Goal: Information Seeking & Learning: Understand process/instructions

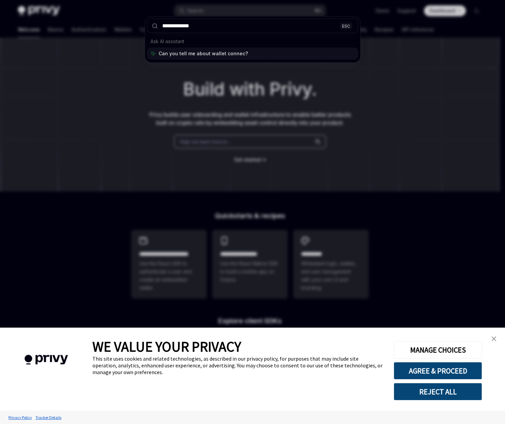
type input "**********"
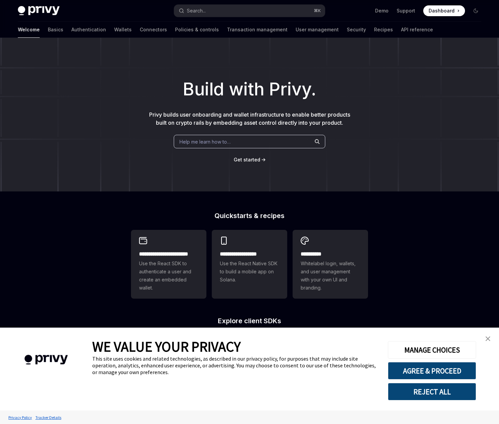
type textarea "*"
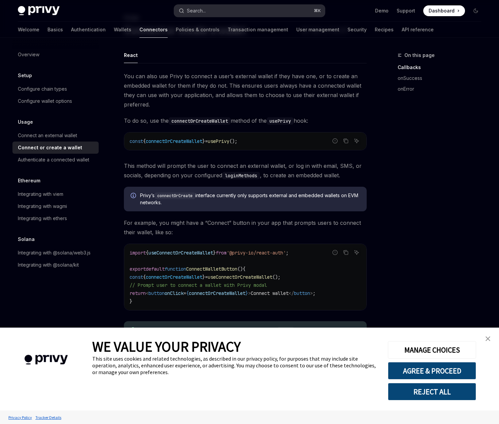
click at [216, 11] on button "Search... ⌘ K" at bounding box center [249, 11] width 151 height 12
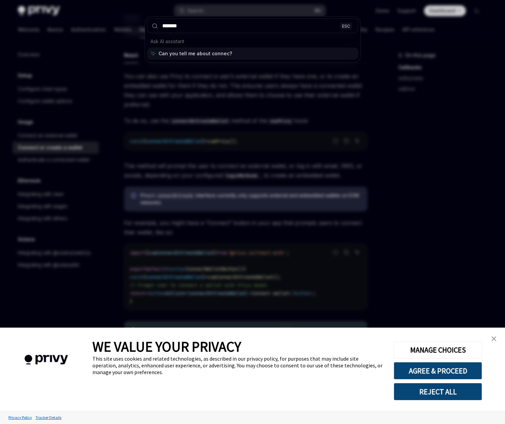
type input "*******"
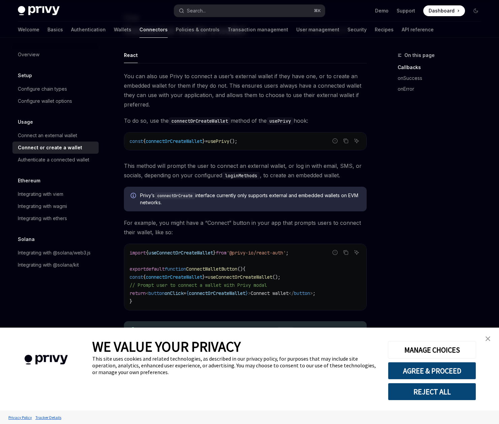
type textarea "*"
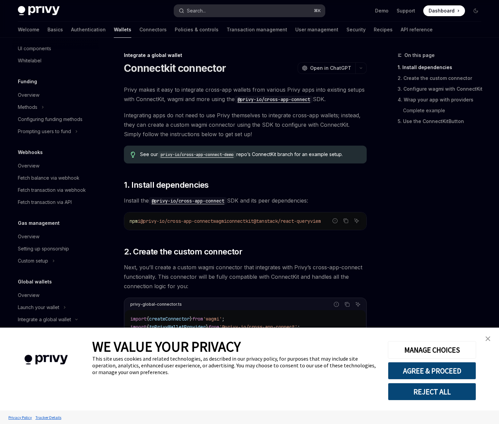
click at [208, 12] on button "Search... ⌘ K" at bounding box center [249, 11] width 151 height 12
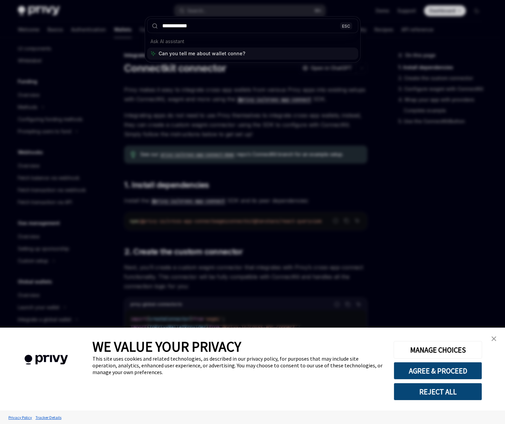
type input "**********"
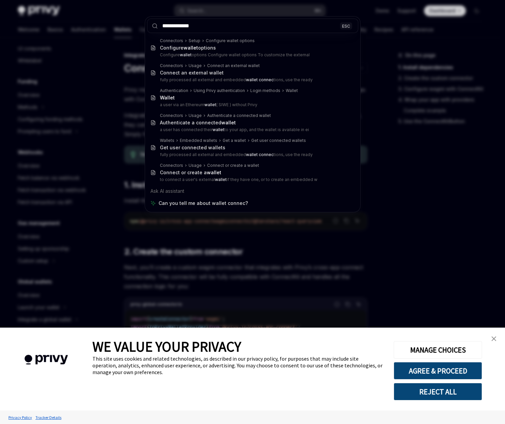
drag, startPoint x: 200, startPoint y: 26, endPoint x: 134, endPoint y: 21, distance: 66.2
click at [134, 22] on div "**********" at bounding box center [252, 212] width 505 height 424
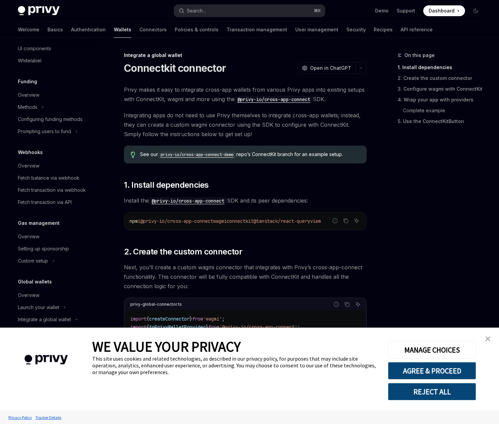
click at [447, 164] on div "On this page 1. Install dependencies 2. Create the custom connector 3. Configur…" at bounding box center [436, 237] width 102 height 373
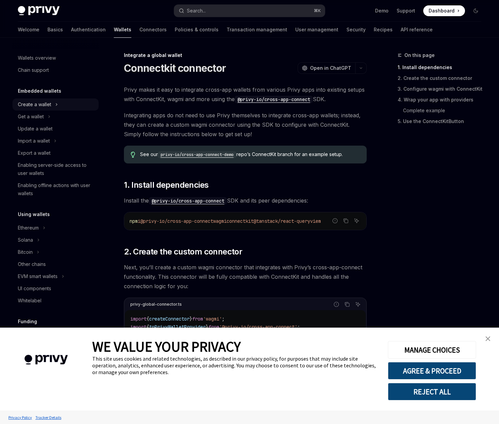
click at [58, 105] on button "Create a wallet" at bounding box center [55, 104] width 86 height 12
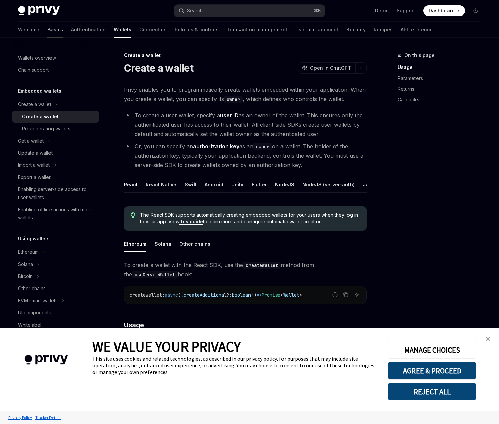
click at [48, 30] on link "Basics" at bounding box center [56, 30] width 16 height 16
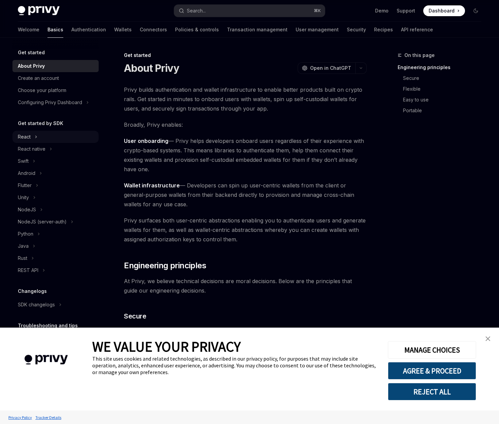
click at [36, 136] on icon "Toggle React section" at bounding box center [36, 137] width 1 height 2
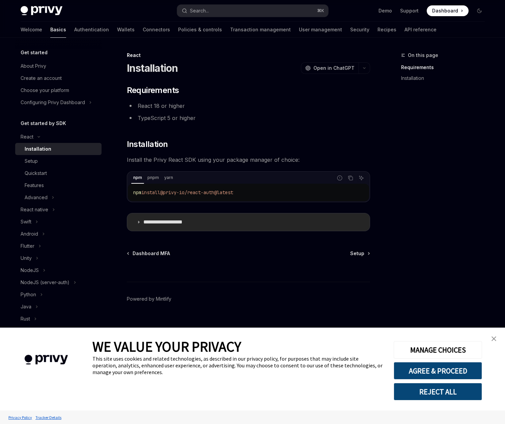
click at [140, 221] on icon at bounding box center [138, 222] width 4 height 4
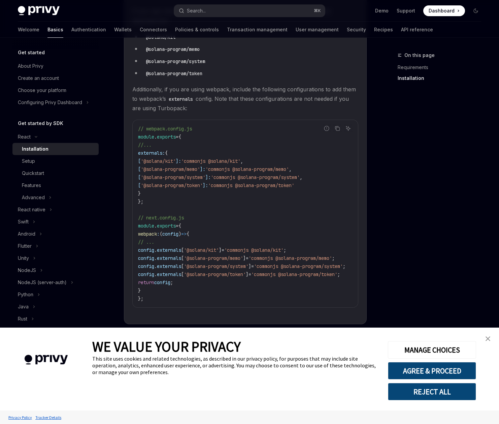
scroll to position [230, 0]
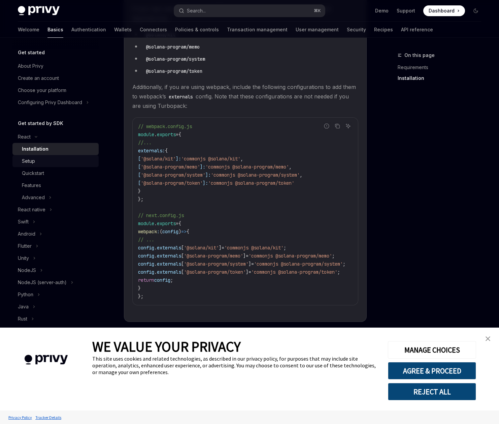
click at [41, 158] on div "Setup" at bounding box center [58, 161] width 73 height 8
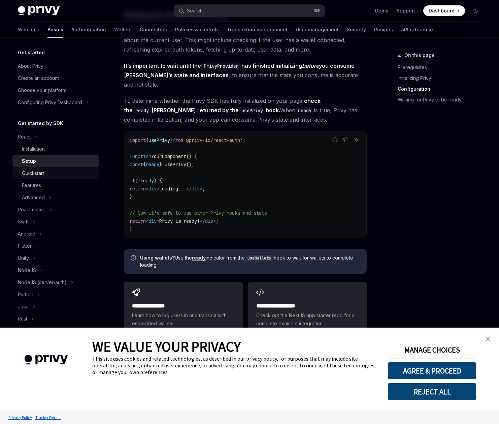
scroll to position [603, 0]
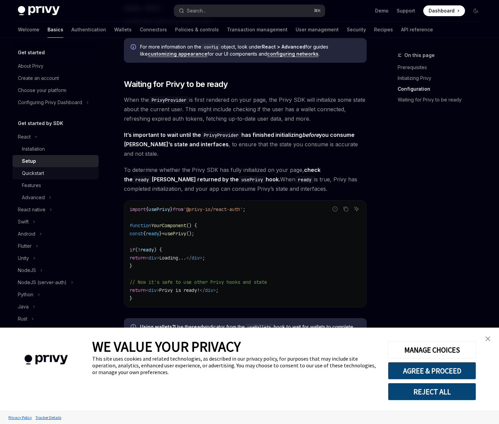
click at [39, 172] on div "Quickstart" at bounding box center [33, 173] width 22 height 8
type textarea "*"
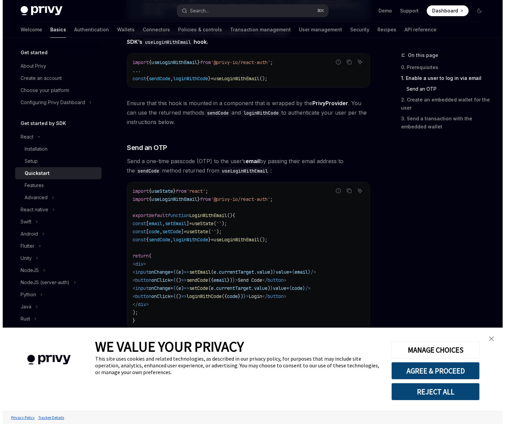
scroll to position [282, 0]
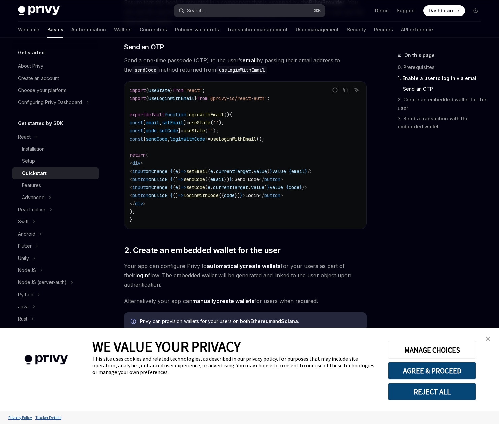
click at [202, 10] on div "Search..." at bounding box center [196, 11] width 19 height 8
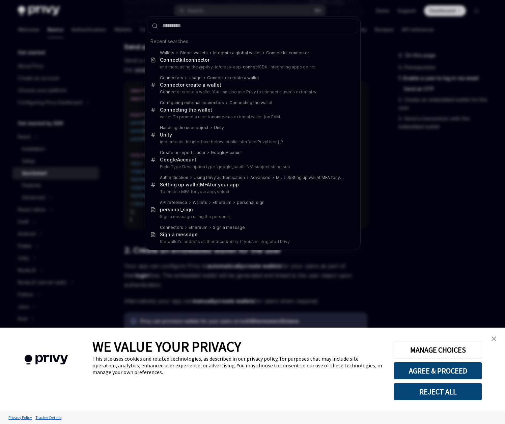
type input "**********"
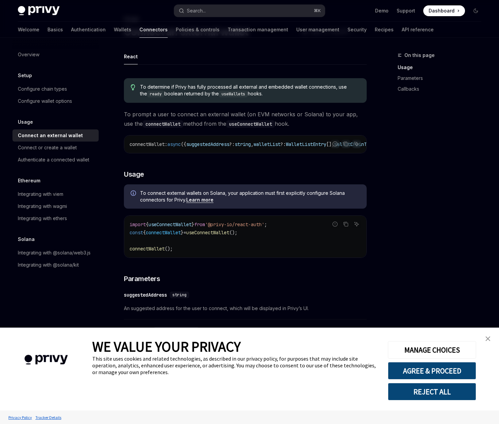
scroll to position [35, 0]
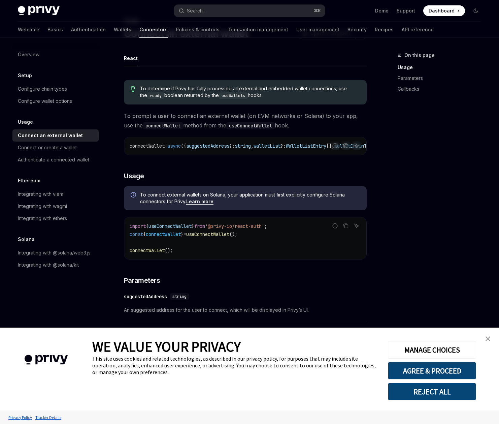
click at [216, 237] on span "useConnectWallet" at bounding box center [207, 234] width 43 height 6
copy span "useConnectWallet"
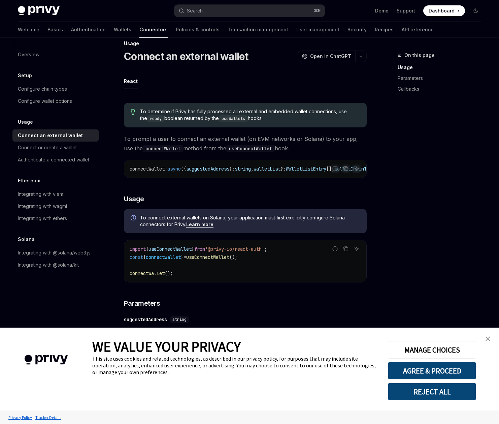
scroll to position [0, 0]
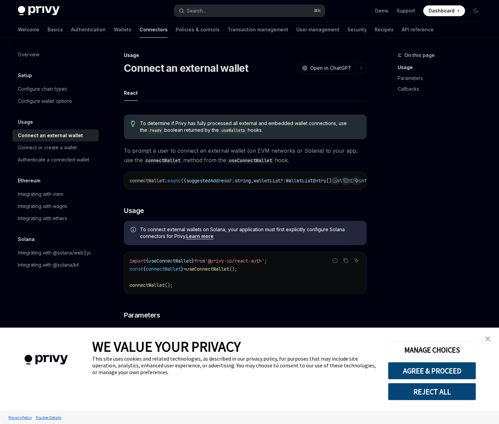
drag, startPoint x: 153, startPoint y: 153, endPoint x: 158, endPoint y: 155, distance: 5.4
click at [153, 153] on span "To prompt a user to connect an external wallet (on EVM networks or Solana) to y…" at bounding box center [245, 155] width 243 height 19
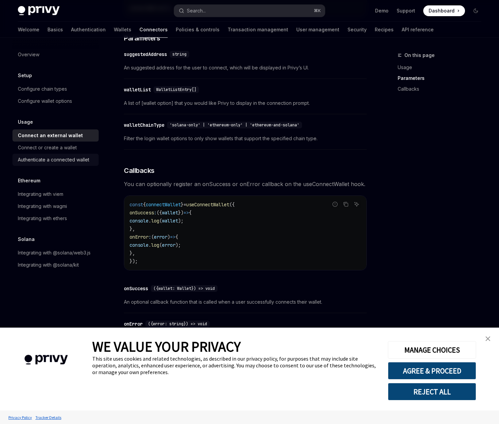
scroll to position [277, 0]
click at [60, 161] on div "Authenticate a connected wallet" at bounding box center [53, 160] width 71 height 8
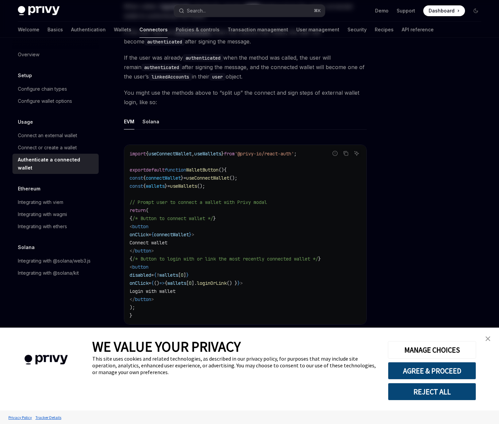
type textarea "*"
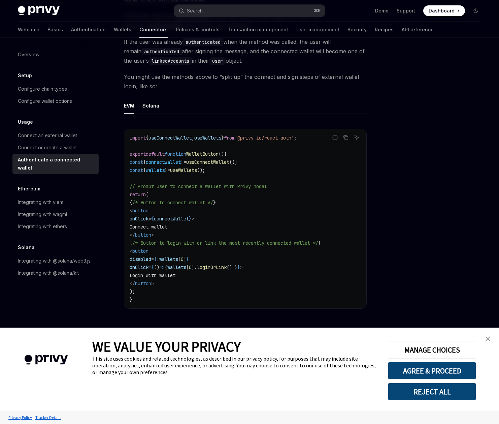
scroll to position [296, 0]
